Goal: Information Seeking & Learning: Check status

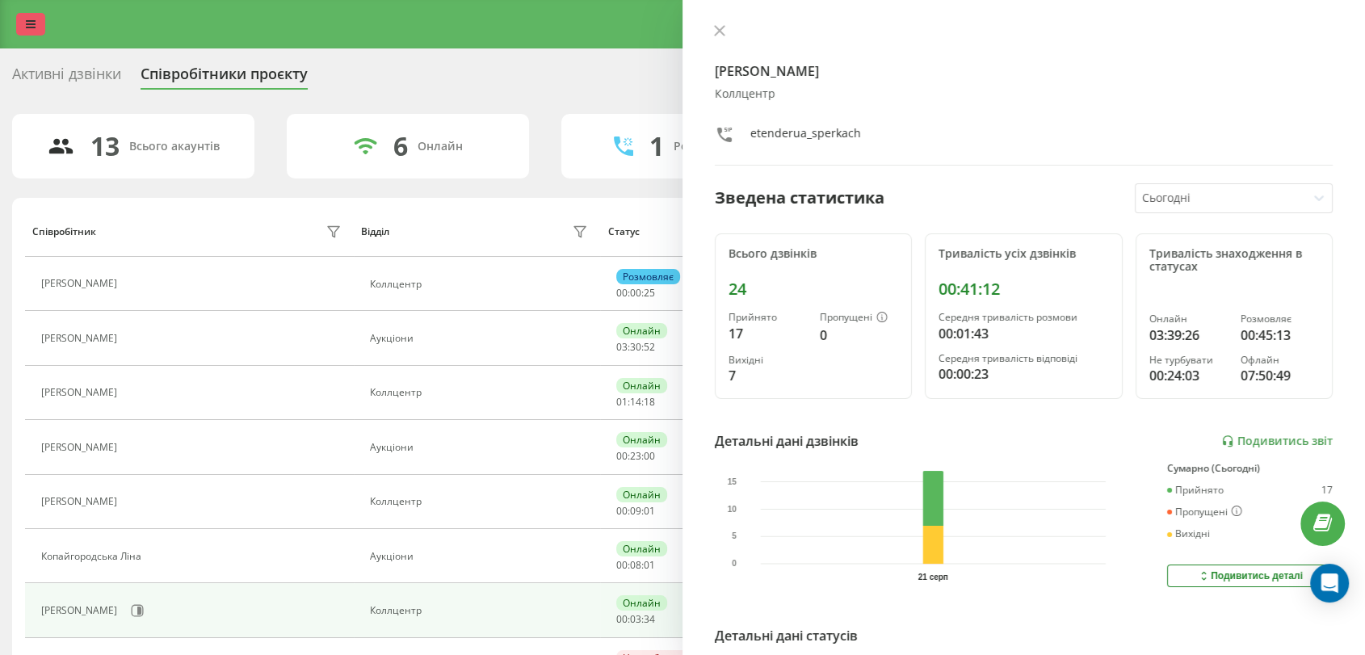
click at [33, 26] on icon at bounding box center [31, 24] width 10 height 11
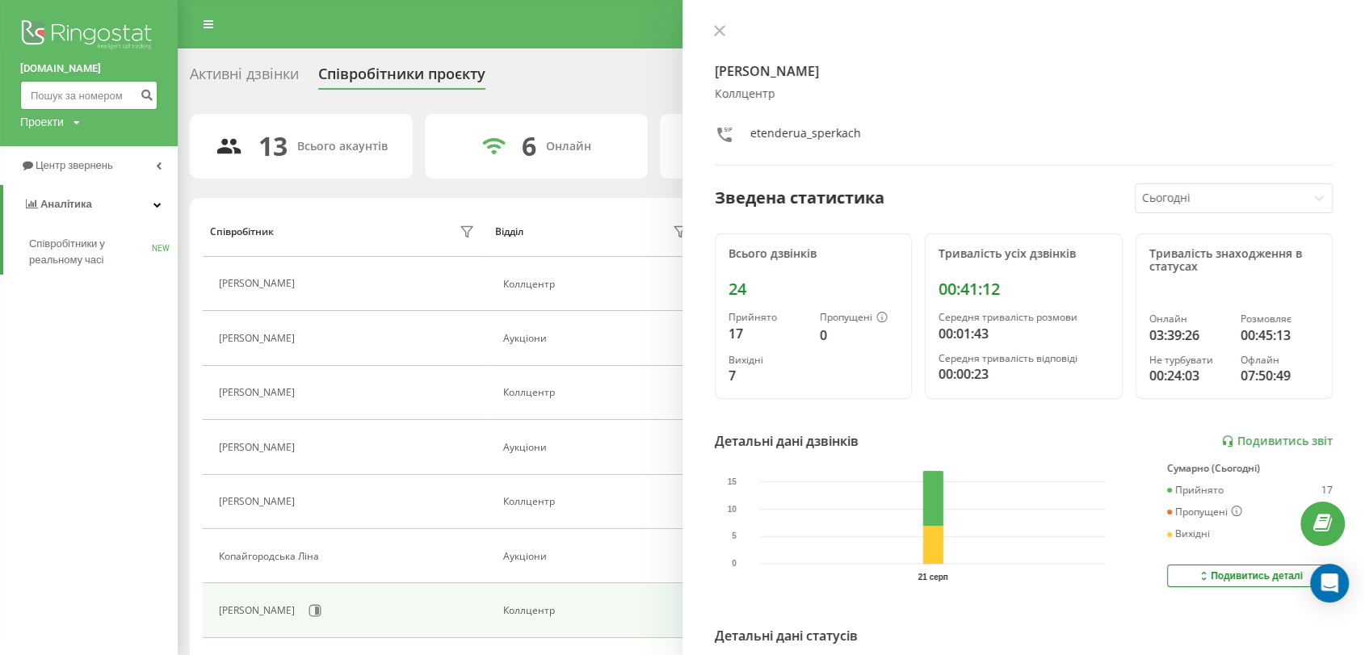
click at [78, 99] on input at bounding box center [88, 95] width 137 height 29
paste input "380963405964"
type input "380963405964"
click at [141, 95] on icon "submit" at bounding box center [147, 93] width 14 height 10
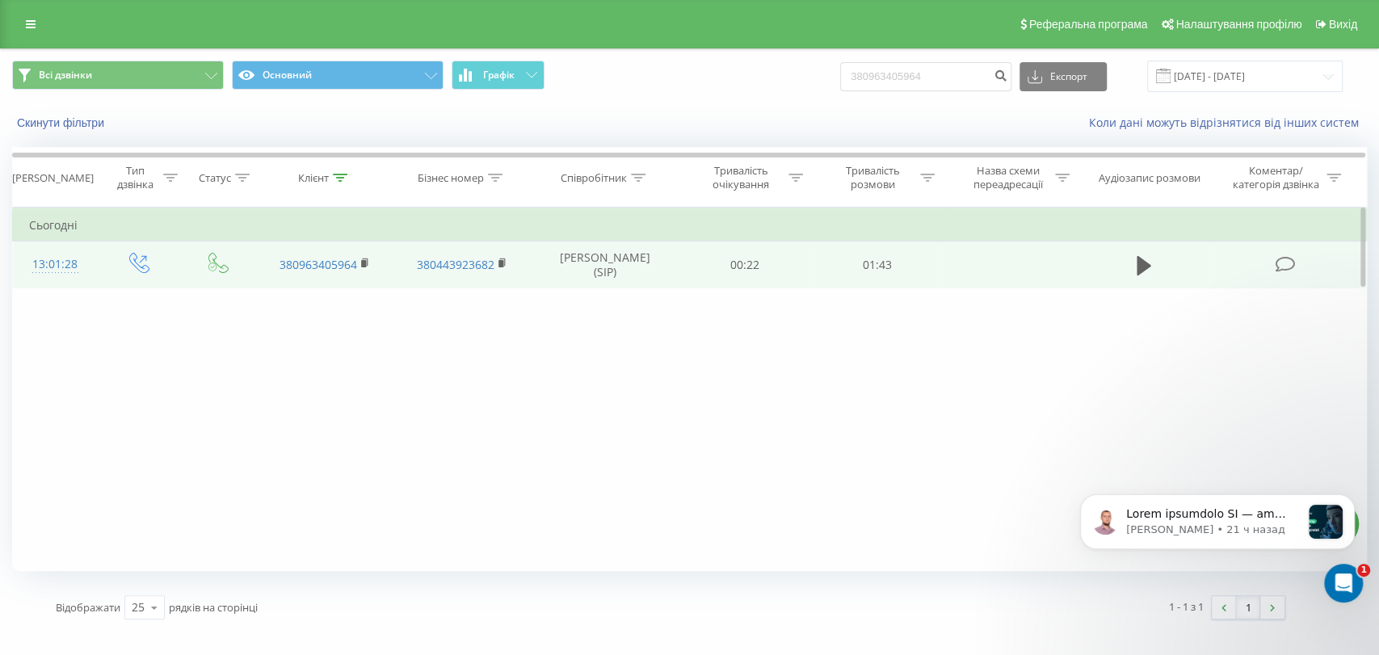
click at [802, 273] on td "00:22" at bounding box center [745, 265] width 133 height 47
click at [566, 267] on td "Марія Сперкач (SIP)" at bounding box center [605, 265] width 148 height 47
click at [1150, 271] on icon at bounding box center [1144, 266] width 15 height 23
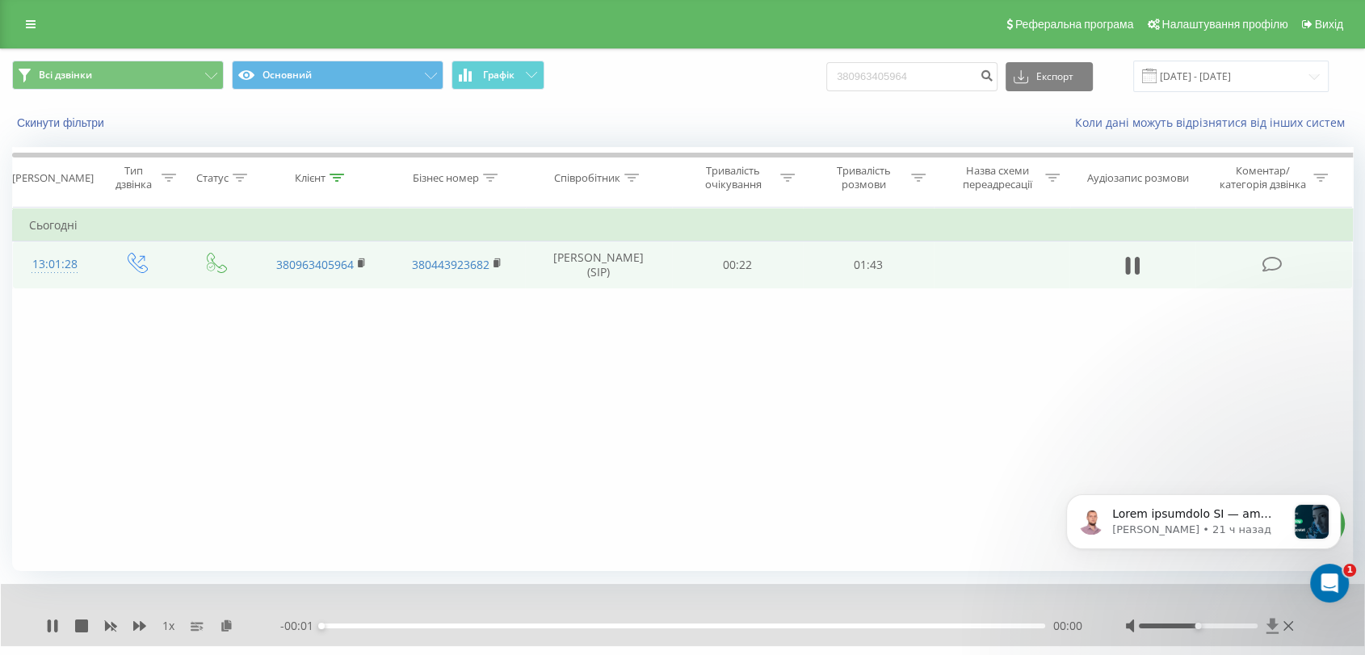
click at [1269, 627] on icon at bounding box center [1272, 625] width 12 height 15
click at [53, 620] on icon at bounding box center [52, 626] width 13 height 13
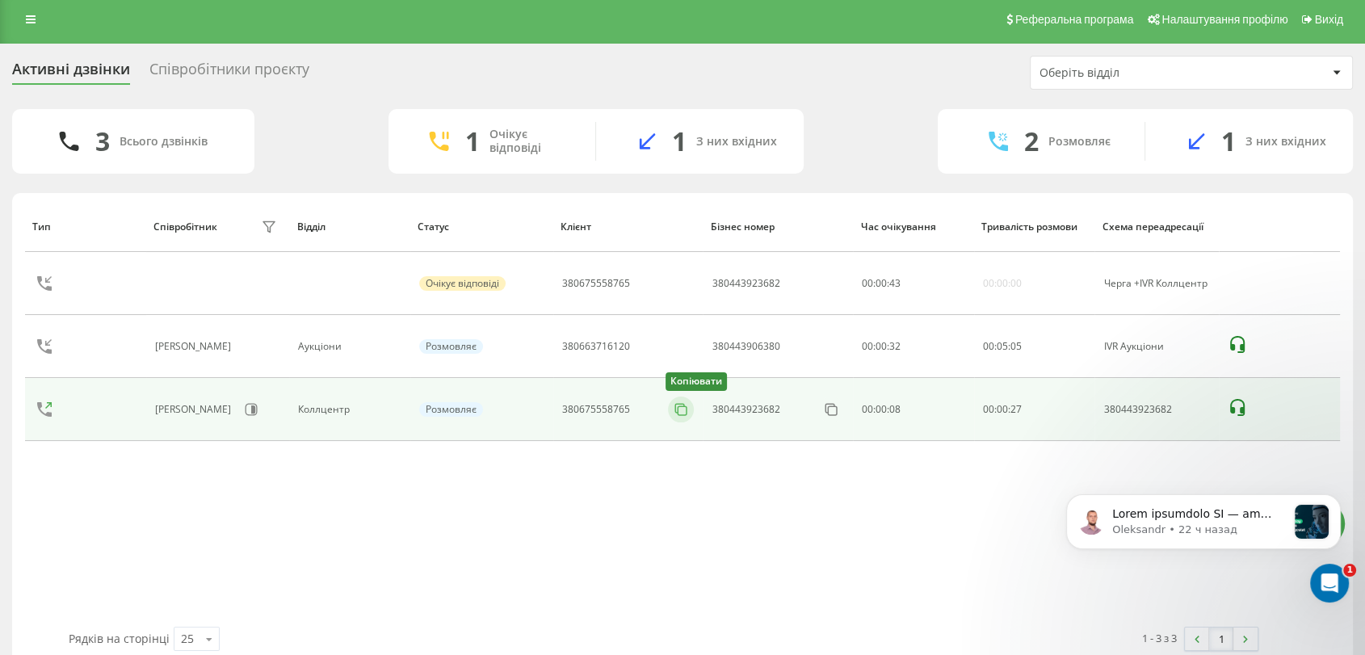
click at [687, 406] on icon at bounding box center [681, 410] width 16 height 16
